Goal: Transaction & Acquisition: Purchase product/service

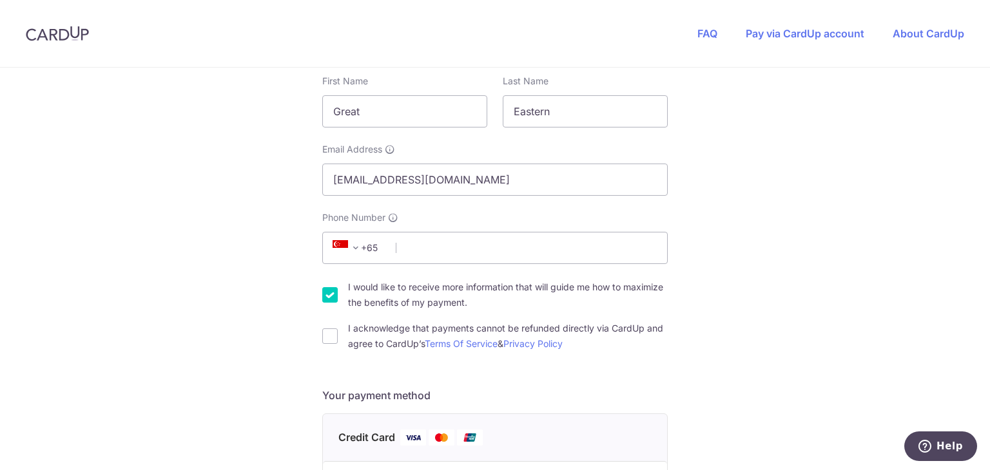
scroll to position [275, 0]
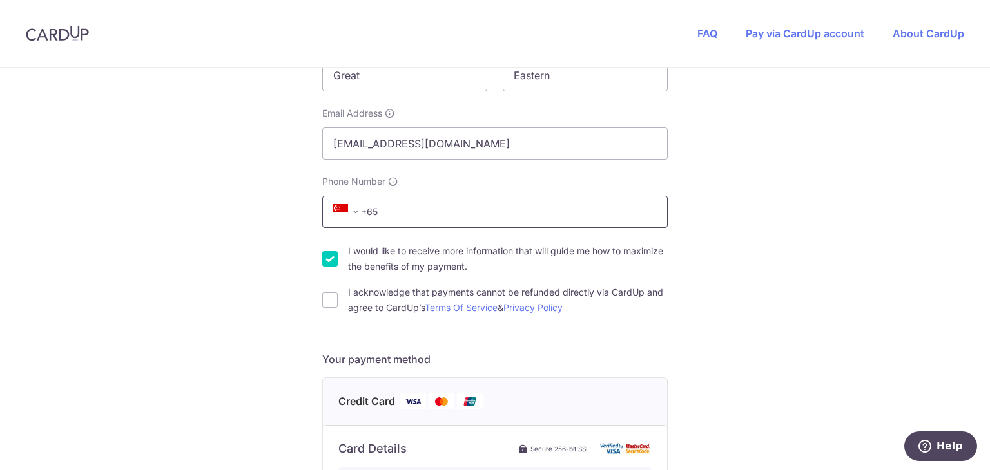
click at [477, 209] on input "Phone Number" at bounding box center [494, 212] width 345 height 32
type input "81398852"
click at [781, 217] on div "You are paying EQUIP EMPIRE PTE. LTD. EQUIP EMPIRE PTE. LTD. uses CardUp to acc…" at bounding box center [495, 391] width 990 height 1196
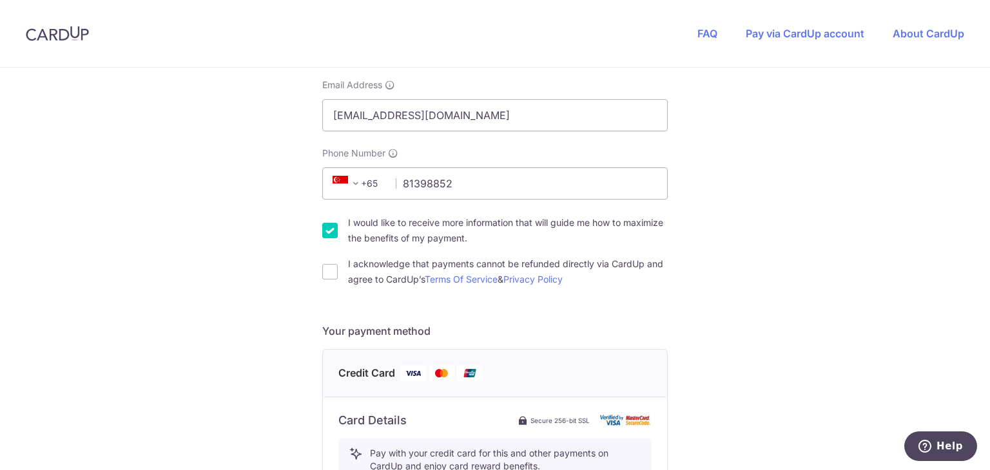
scroll to position [302, 0]
click at [326, 276] on input "I acknowledge that payments cannot be refunded directly via CardUp and agree to…" at bounding box center [329, 272] width 15 height 15
checkbox input "true"
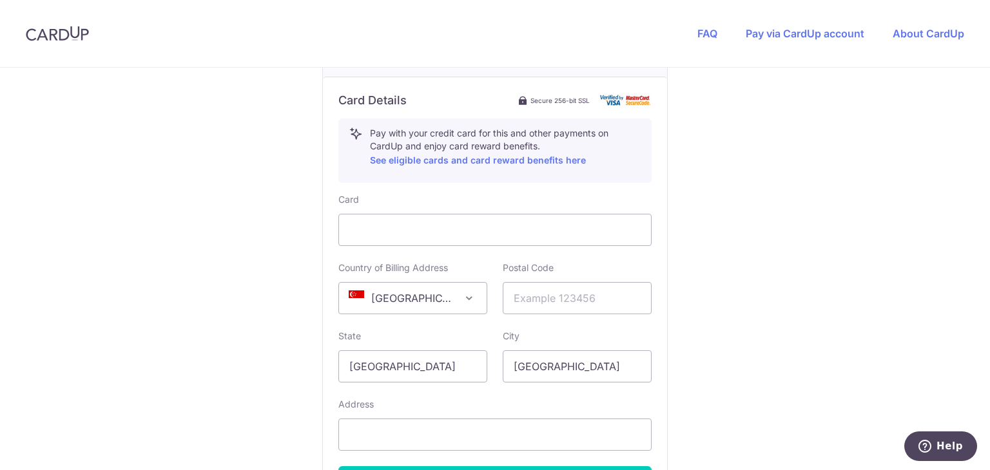
scroll to position [624, 0]
click at [566, 292] on input "text" at bounding box center [576, 298] width 149 height 32
click at [466, 422] on input "text" at bounding box center [494, 435] width 313 height 32
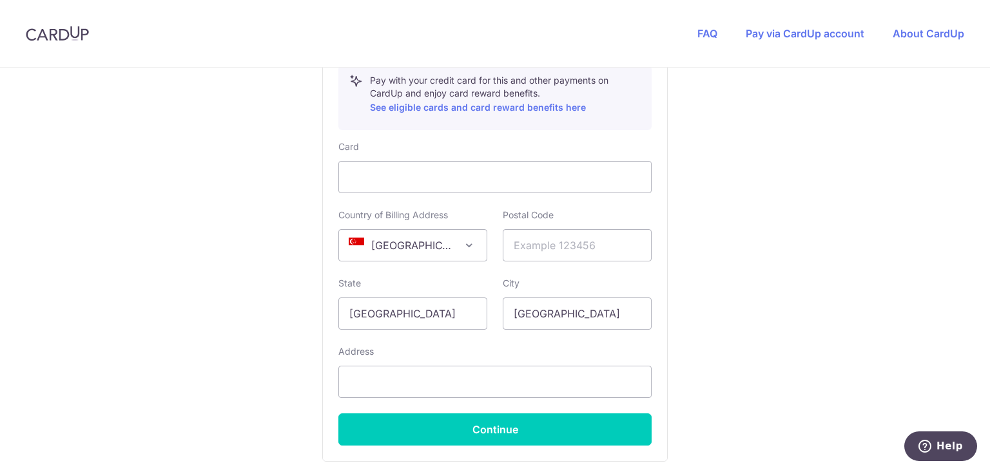
scroll to position [679, 0]
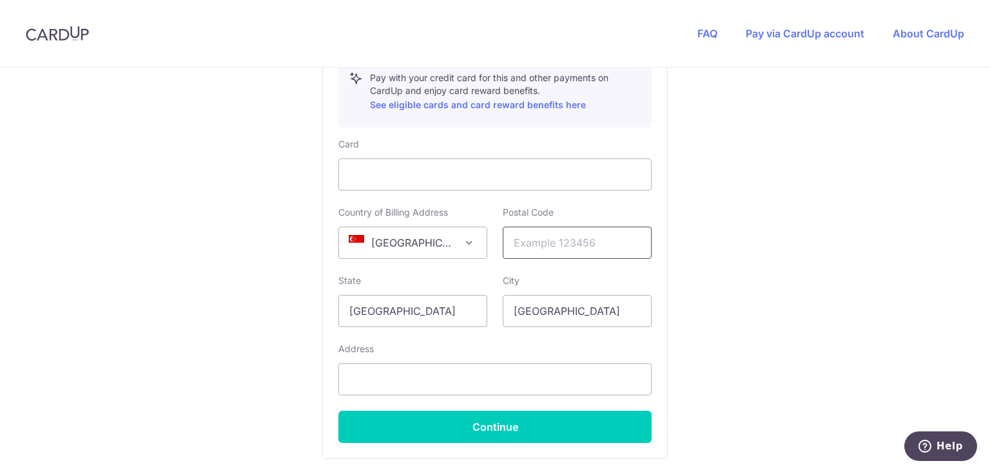
click at [577, 245] on input "text" at bounding box center [576, 243] width 149 height 32
click at [560, 238] on input "text" at bounding box center [576, 243] width 149 height 32
type input "048659"
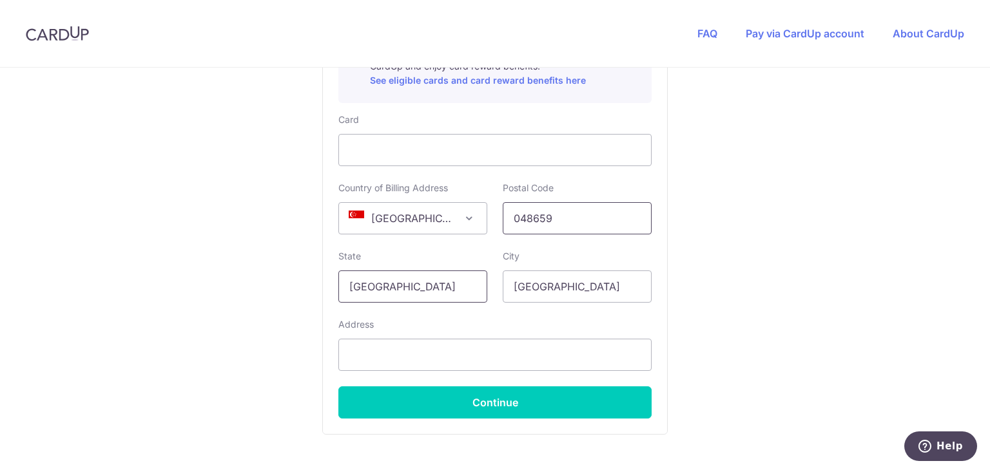
scroll to position [704, 0]
click at [483, 357] on input "text" at bounding box center [494, 354] width 313 height 32
click at [417, 348] on input "text" at bounding box center [494, 354] width 313 height 32
paste input "1 Pickering Street, #01-01 Great Eastern Centre"
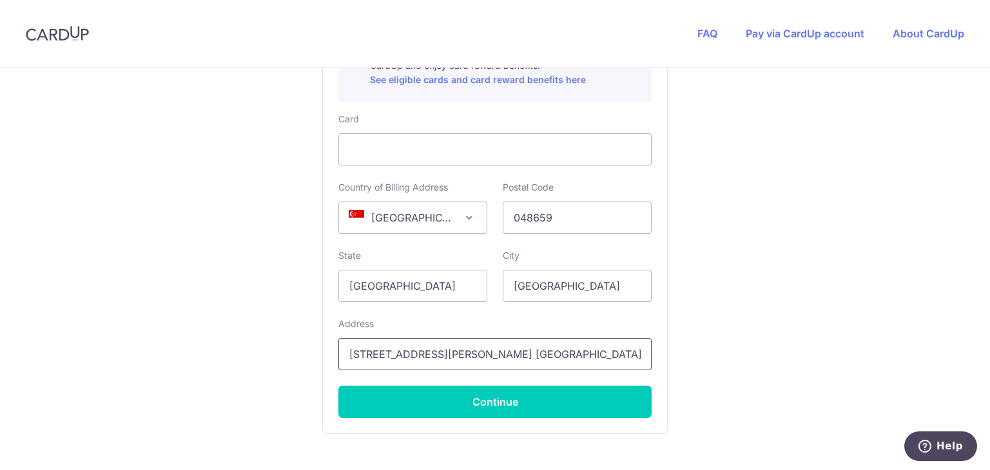
type input "1 Pickering Street, #01-01 Great Eastern Centre"
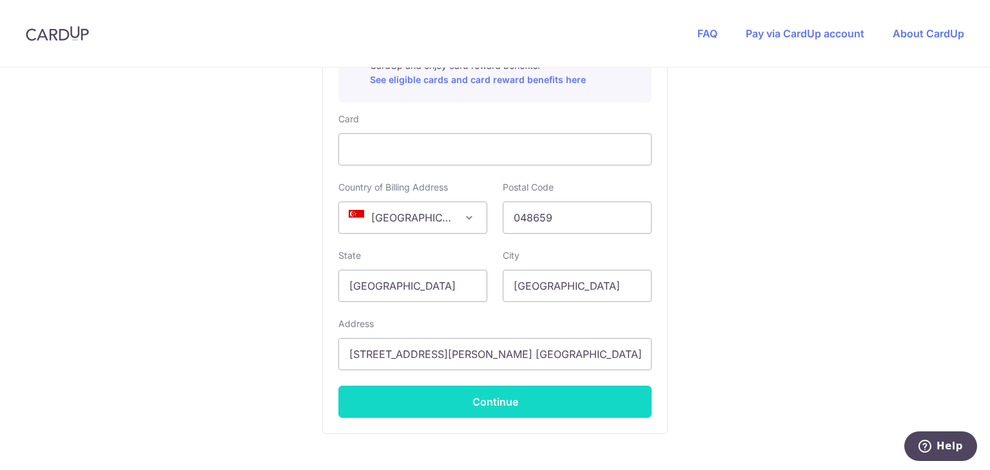
drag, startPoint x: 544, startPoint y: 412, endPoint x: 537, endPoint y: 416, distance: 7.5
click at [537, 416] on button "Continue" at bounding box center [494, 402] width 313 height 32
type input "**** 4779"
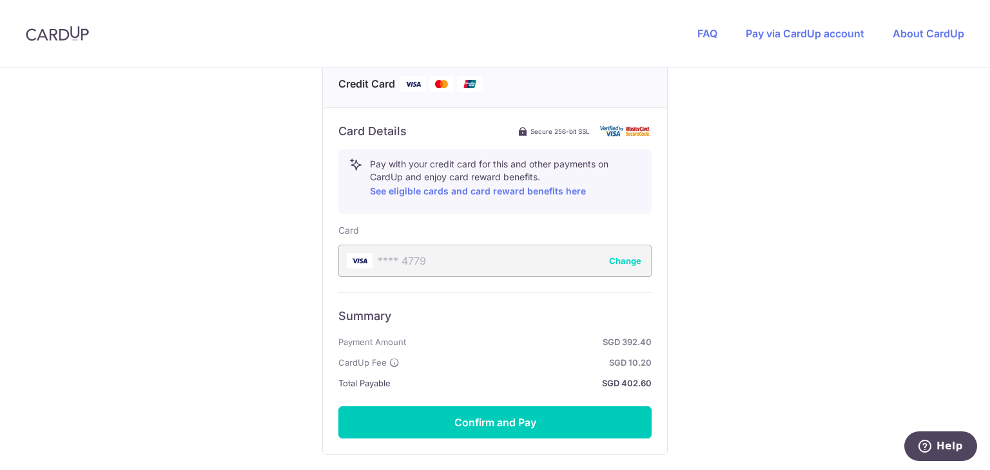
scroll to position [594, 0]
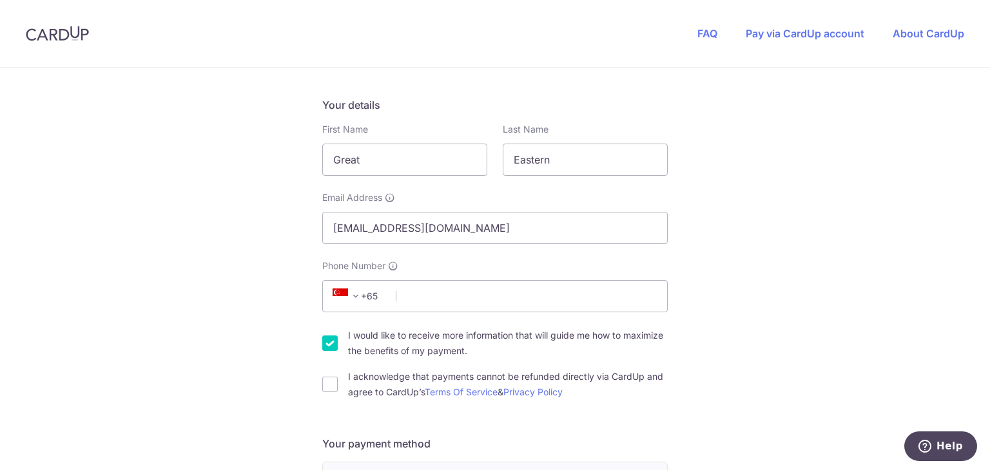
scroll to position [193, 0]
click at [469, 303] on input "Phone Number" at bounding box center [494, 294] width 345 height 32
type input "81398852"
click at [753, 316] on div "You are paying EQUIP EMPIRE PTE. LTD. EQUIP EMPIRE PTE. LTD. uses CardUp to acc…" at bounding box center [495, 473] width 990 height 1196
click at [327, 379] on input "I acknowledge that payments cannot be refunded directly via CardUp and agree to…" at bounding box center [329, 382] width 15 height 15
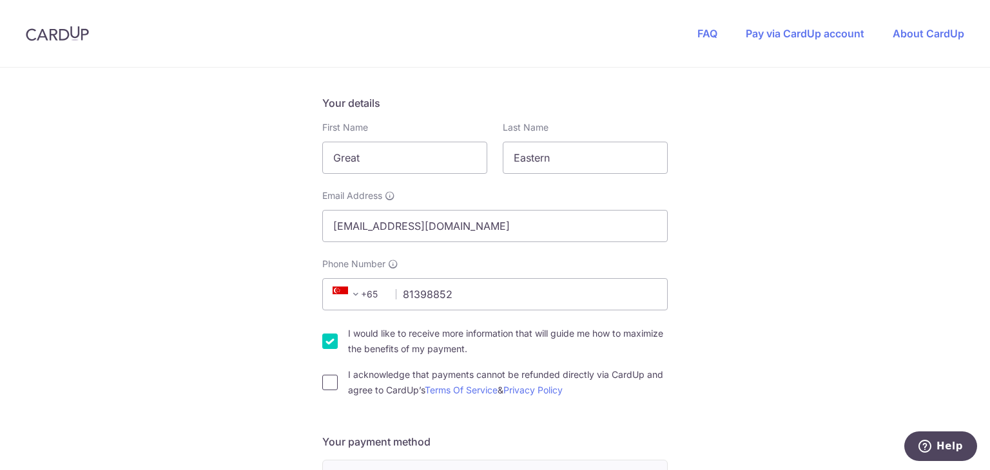
checkbox input "true"
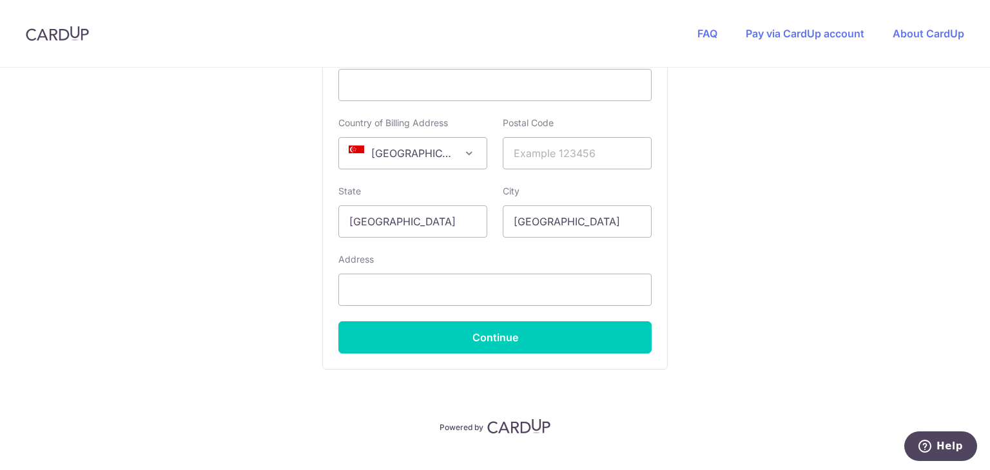
scroll to position [768, 0]
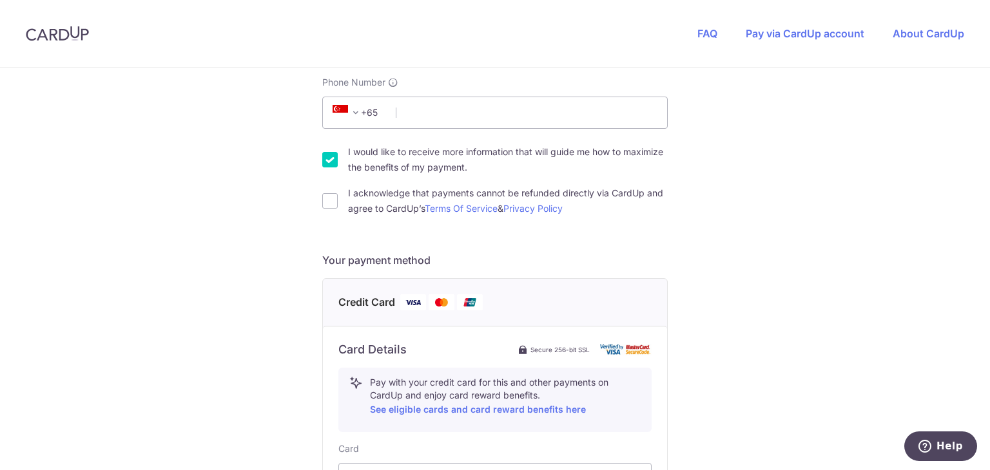
scroll to position [376, 0]
click at [322, 207] on div "I acknowledge that payments cannot be refunded directly via CardUp and agree to…" at bounding box center [494, 199] width 345 height 31
click at [330, 199] on input "I acknowledge that payments cannot be refunded directly via CardUp and agree to…" at bounding box center [329, 199] width 15 height 15
checkbox input "true"
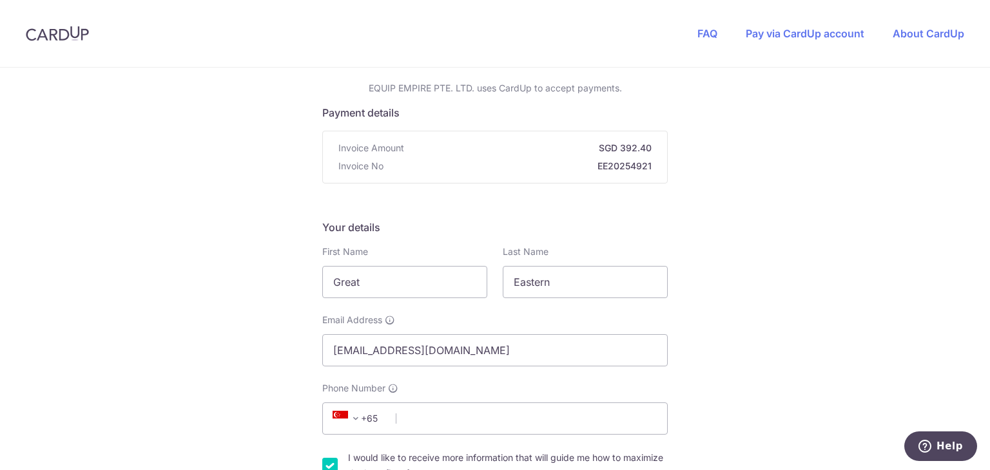
scroll to position [0, 0]
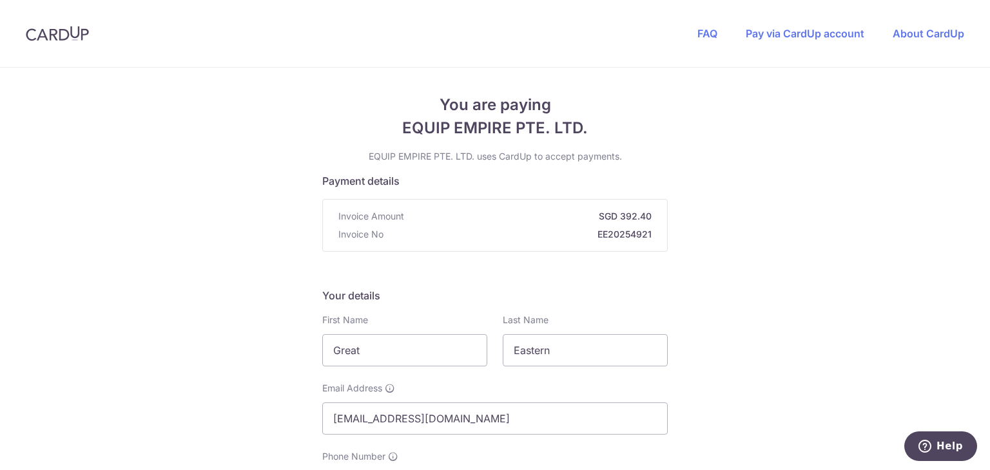
click at [821, 24] on div "FAQ Pay via CardUp account About CardUp" at bounding box center [830, 33] width 318 height 67
click at [809, 33] on link "Pay via CardUp account" at bounding box center [804, 33] width 119 height 13
